Goal: Navigation & Orientation: Find specific page/section

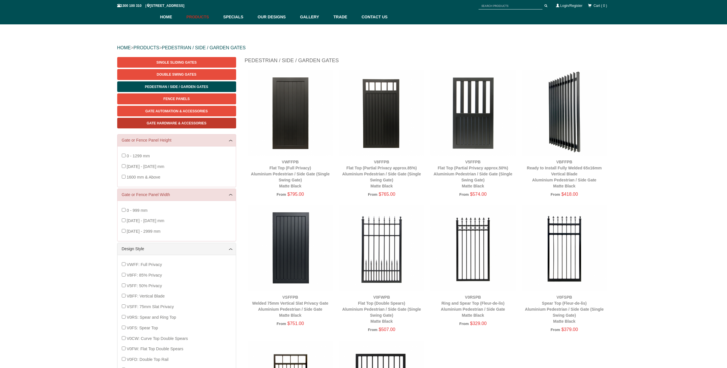
click at [172, 123] on span "Gate Hardware & Accessories" at bounding box center [177, 123] width 60 height 4
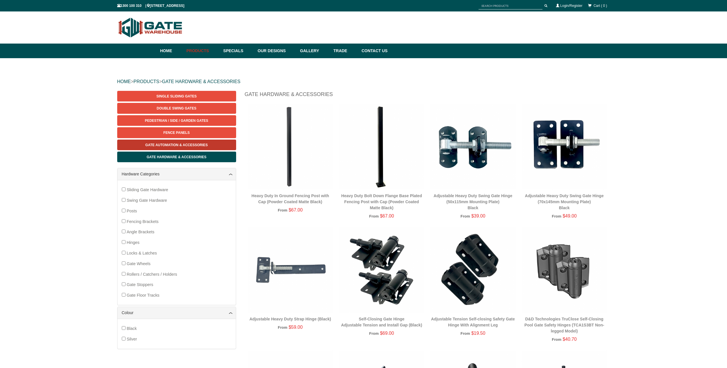
click at [152, 144] on span "Gate Automation & Accessories" at bounding box center [176, 145] width 62 height 4
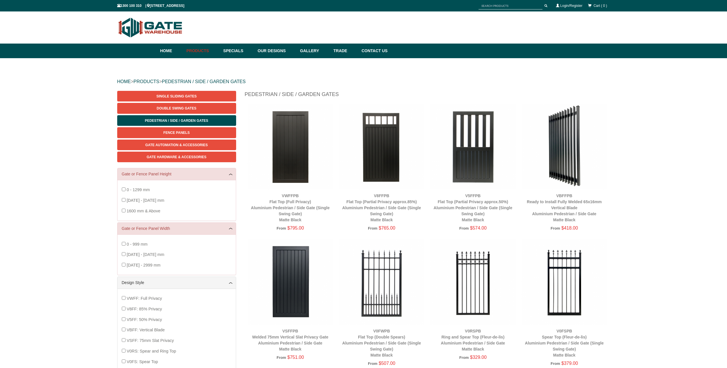
scroll to position [14, 0]
